Goal: Task Accomplishment & Management: Manage account settings

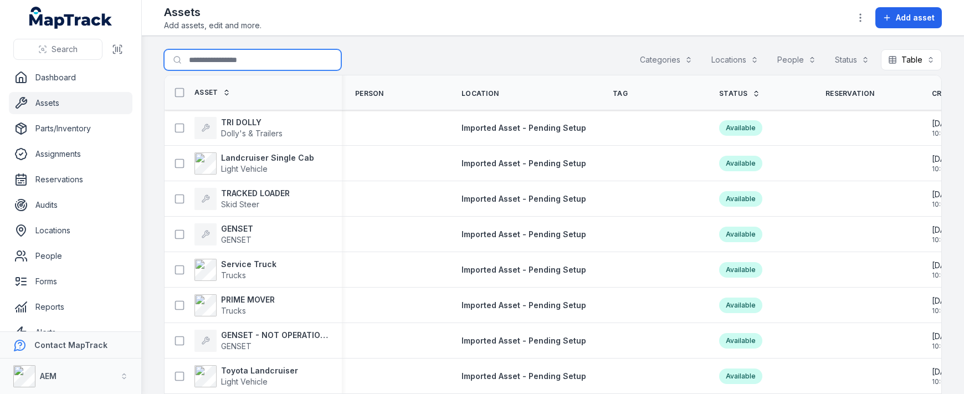
click at [238, 54] on input "Search for assets" at bounding box center [252, 59] width 177 height 21
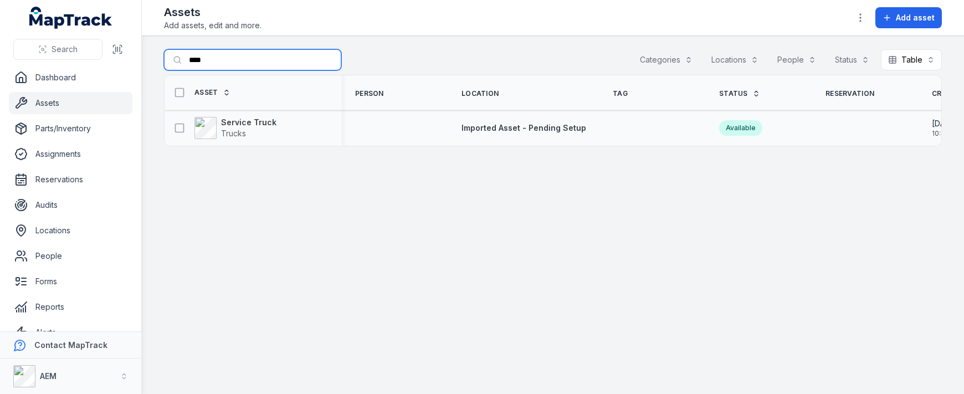
type input "****"
click at [266, 140] on div "Service Truck Trucks" at bounding box center [252, 127] width 177 height 31
click at [262, 132] on span "Trucks" at bounding box center [248, 133] width 55 height 11
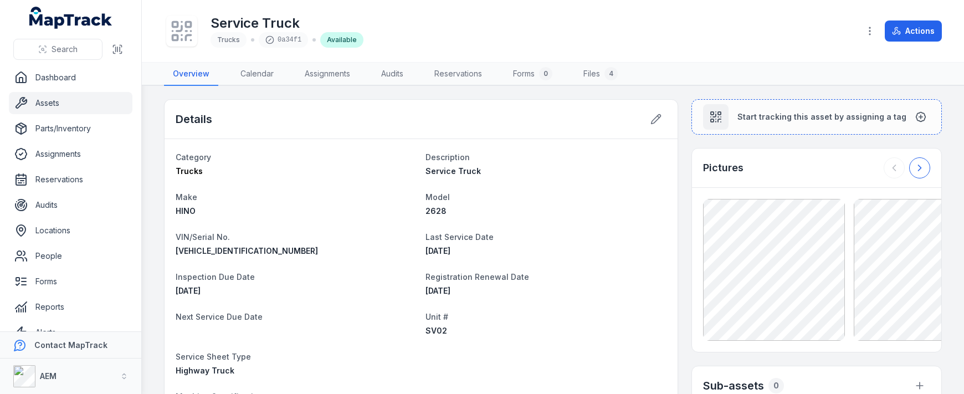
click at [918, 163] on button at bounding box center [919, 167] width 21 height 21
drag, startPoint x: 878, startPoint y: 169, endPoint x: 859, endPoint y: 168, distance: 18.3
click at [883, 169] on button at bounding box center [893, 167] width 21 height 21
click at [813, 167] on div "Pictures" at bounding box center [816, 167] width 249 height 39
click at [893, 167] on div at bounding box center [906, 167] width 47 height 21
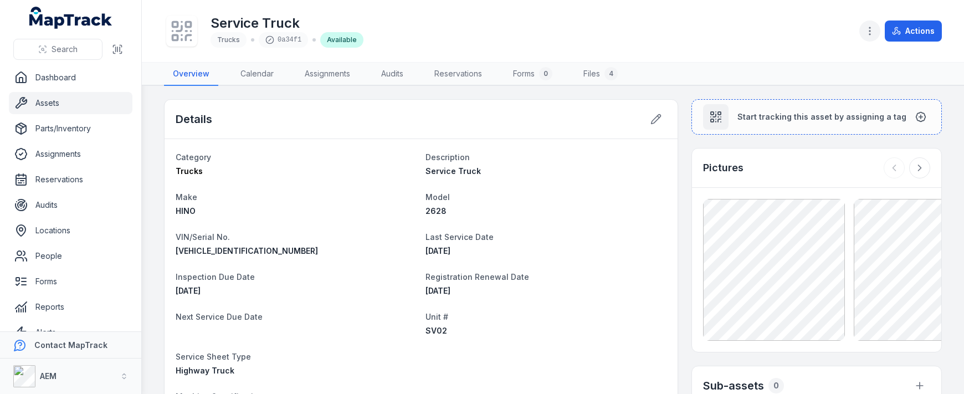
click at [869, 27] on icon "button" at bounding box center [869, 30] width 11 height 11
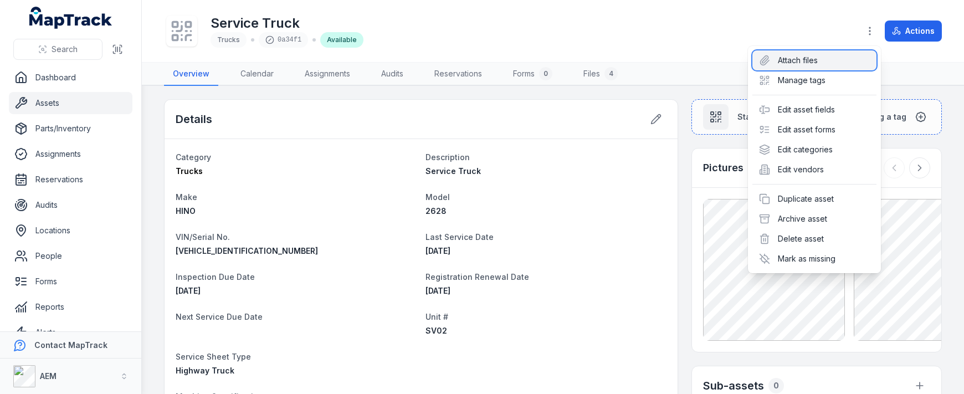
click at [810, 69] on div "Attach files" at bounding box center [814, 60] width 124 height 20
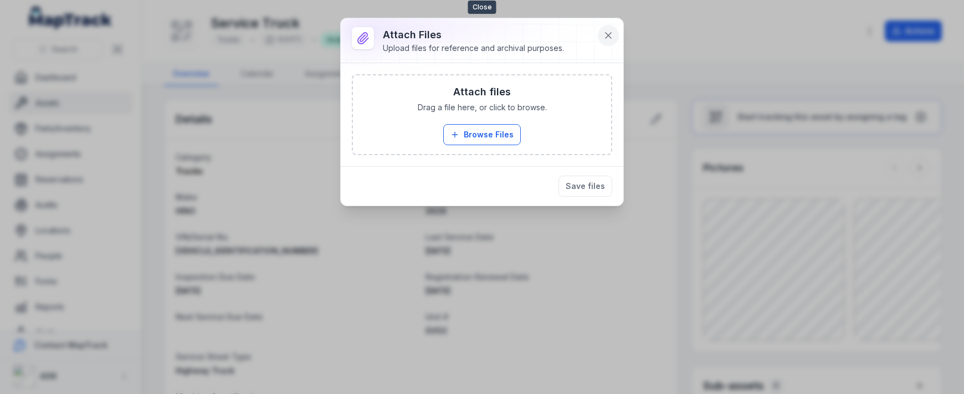
click at [612, 38] on icon at bounding box center [608, 35] width 11 height 11
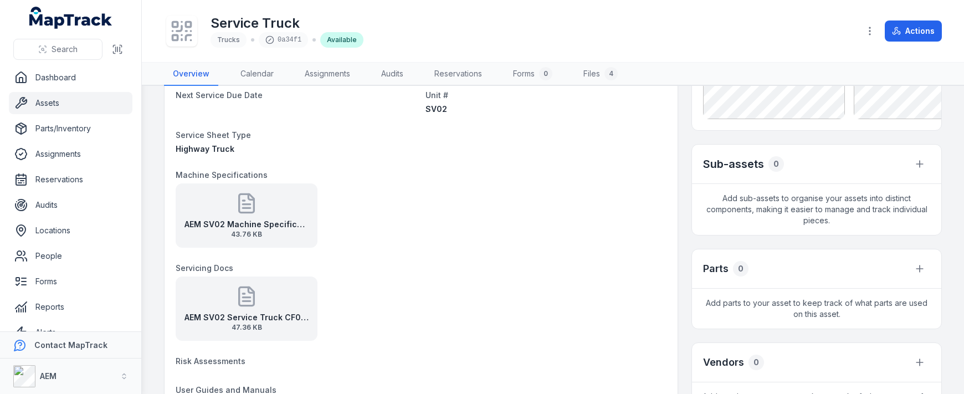
scroll to position [547, 0]
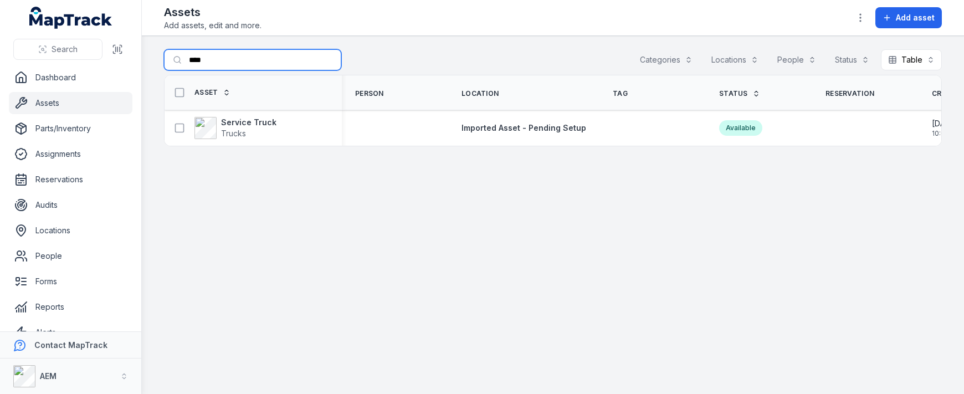
drag, startPoint x: 243, startPoint y: 65, endPoint x: 141, endPoint y: 59, distance: 102.1
click at [141, 59] on div "Search Dashboard Assets Parts/Inventory Assignments Reservations Audits Locatio…" at bounding box center [482, 197] width 964 height 394
type input "****"
click at [235, 119] on strong "SIDETIPPER" at bounding box center [251, 122] width 61 height 11
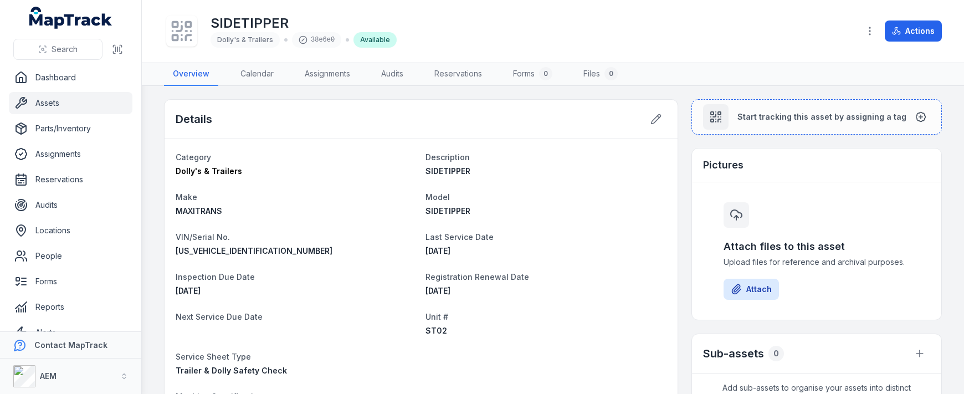
click at [759, 302] on div "Attach files to this asset Upload files for reference and archival purposes. At…" at bounding box center [816, 250] width 213 height 115
click at [758, 295] on button "Attach" at bounding box center [750, 289] width 55 height 21
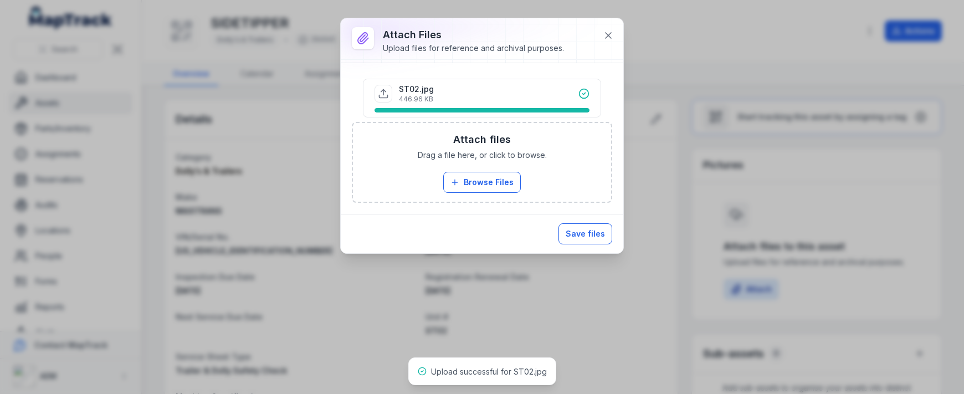
click at [588, 236] on button "Save files" at bounding box center [585, 233] width 54 height 21
